Goal: Go to known website: Go to known website

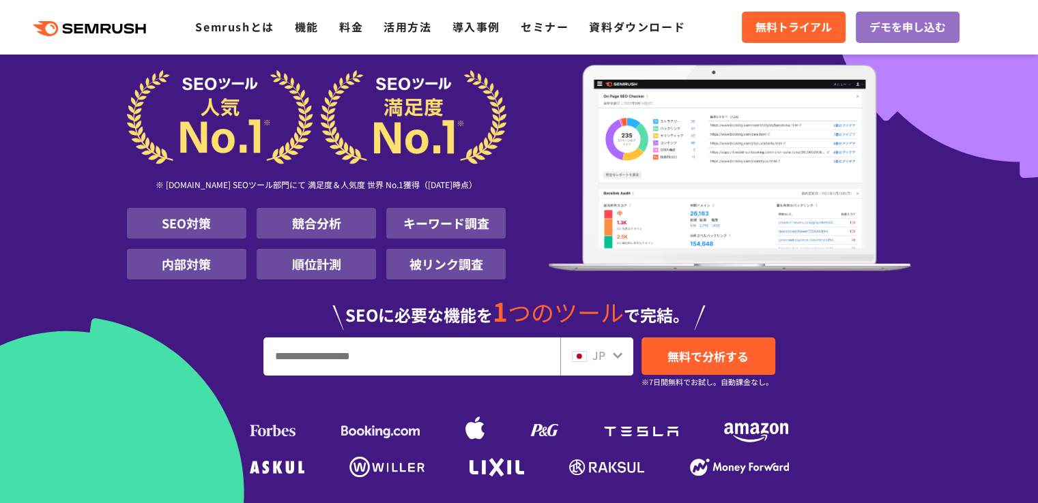
scroll to position [136, 0]
